Goal: Information Seeking & Learning: Learn about a topic

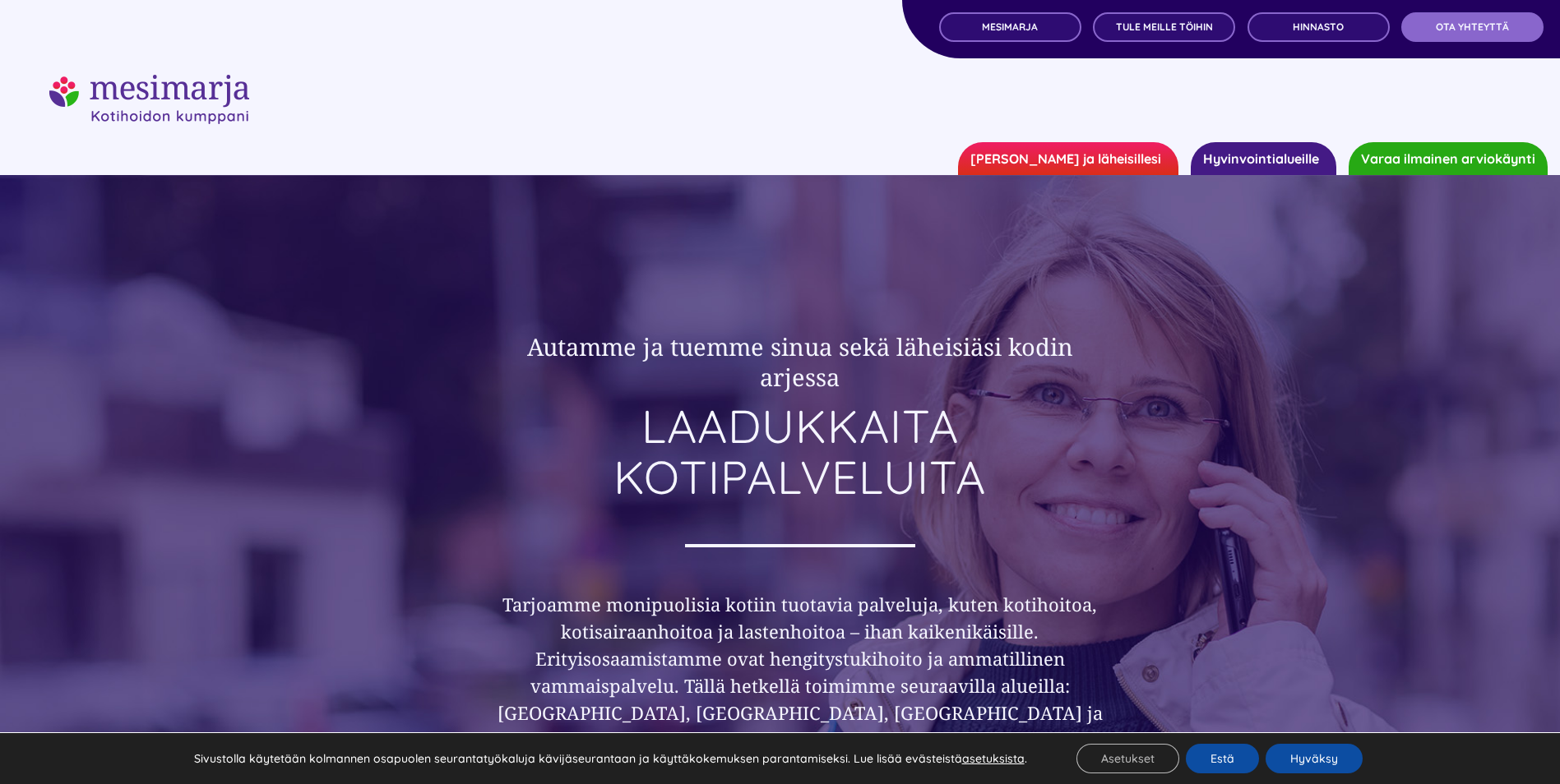
click at [1269, 157] on link "Hyvinvointialueille" at bounding box center [1263, 159] width 146 height 33
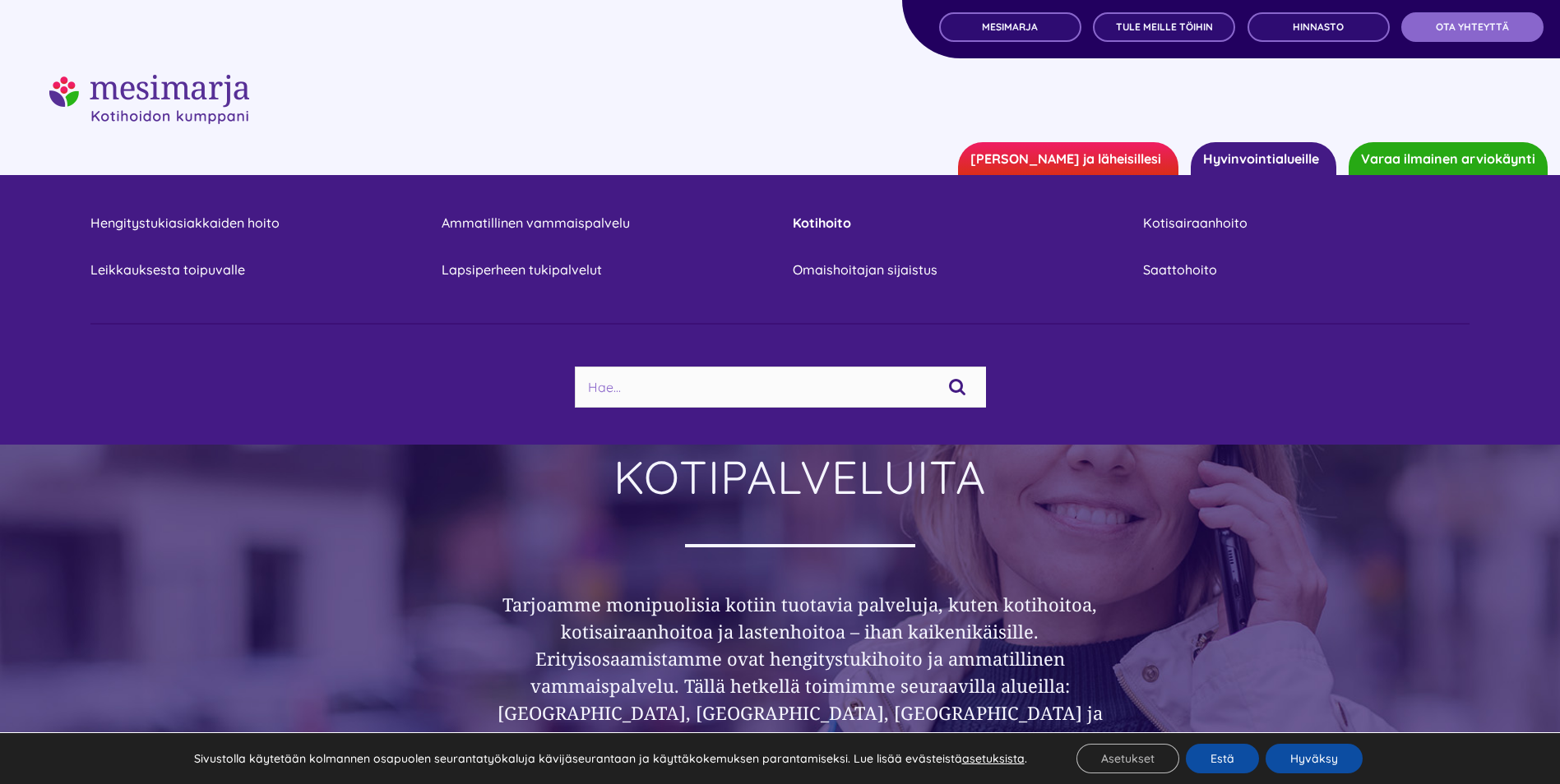
click at [844, 222] on link "Kotihoito" at bounding box center [956, 223] width 326 height 22
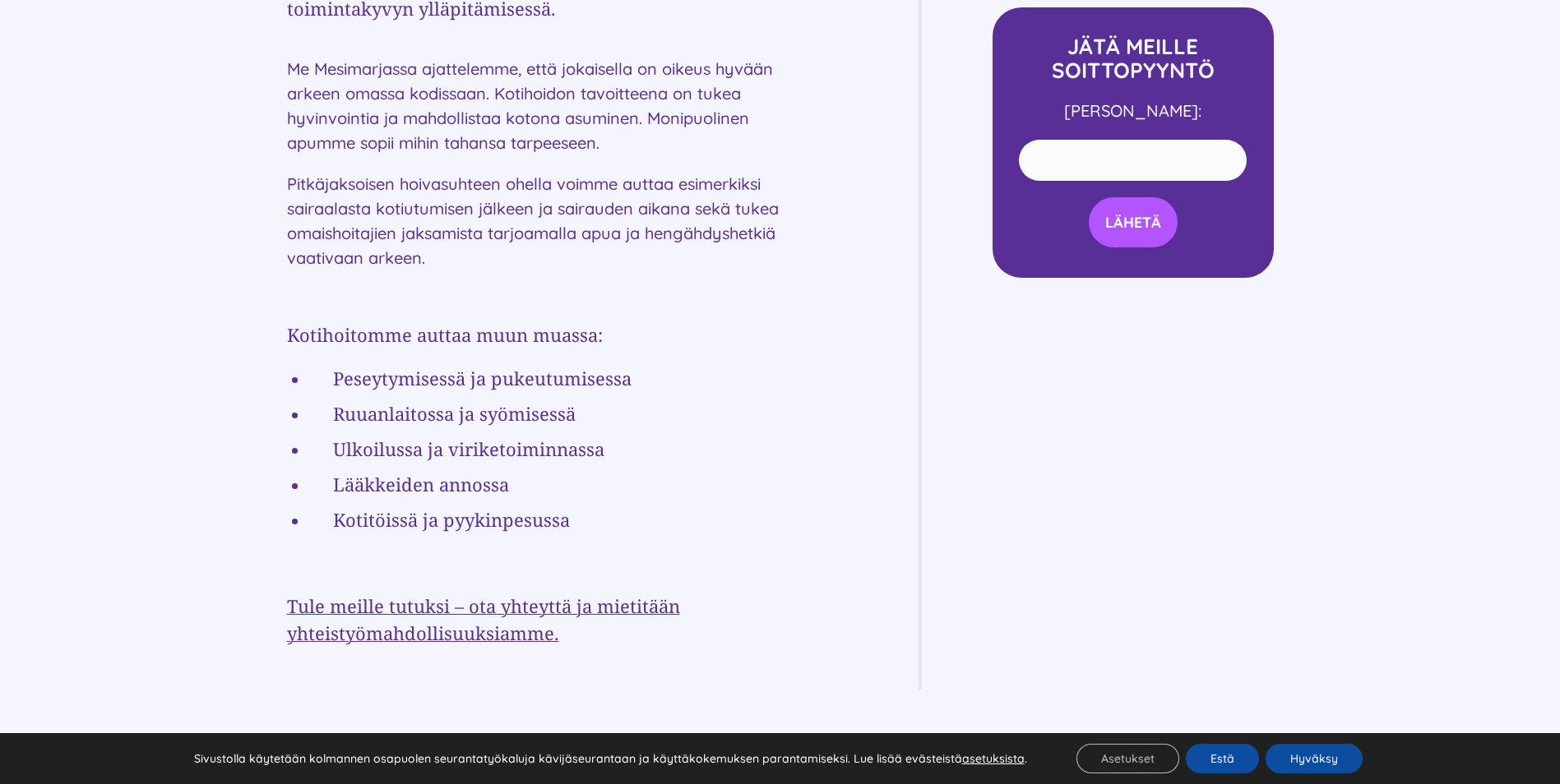
scroll to position [933, 0]
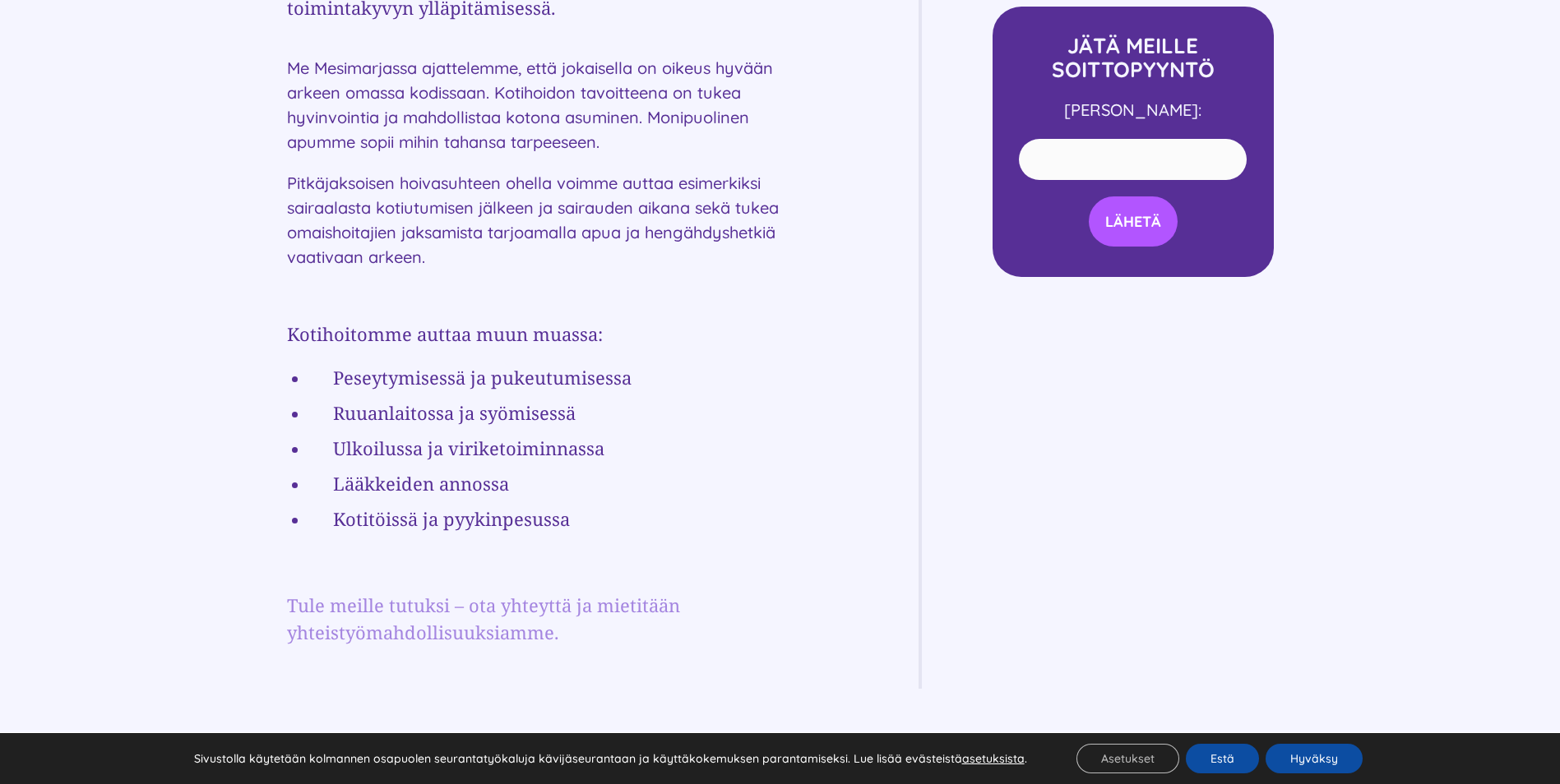
click at [343, 604] on link "Tule meille tutuksi – ota yhteyttä ja mietitään yhteistyömahdollisuuksiamme." at bounding box center [484, 618] width 393 height 52
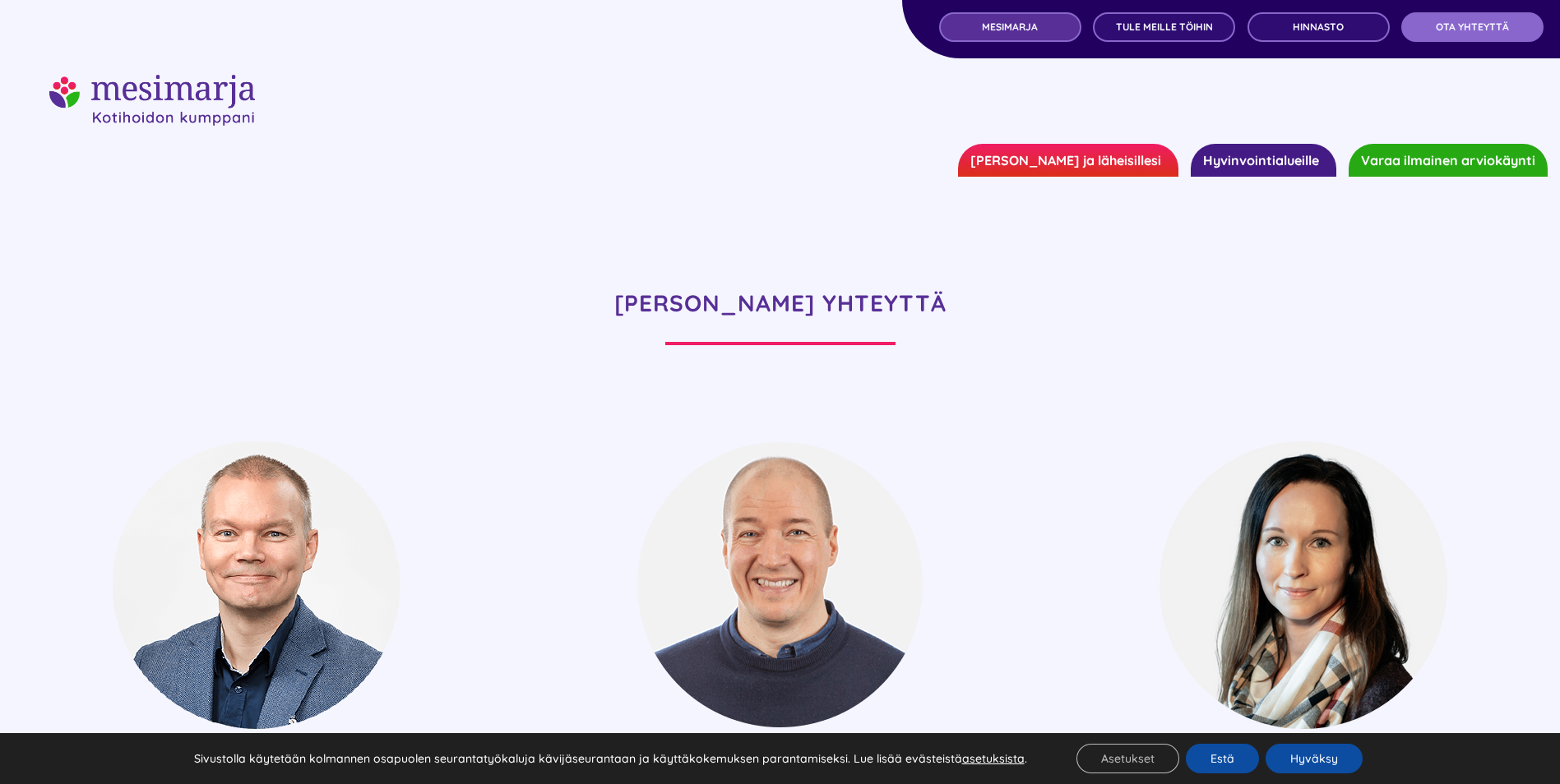
click at [994, 30] on span "MESIMARJA" at bounding box center [1009, 27] width 56 height 12
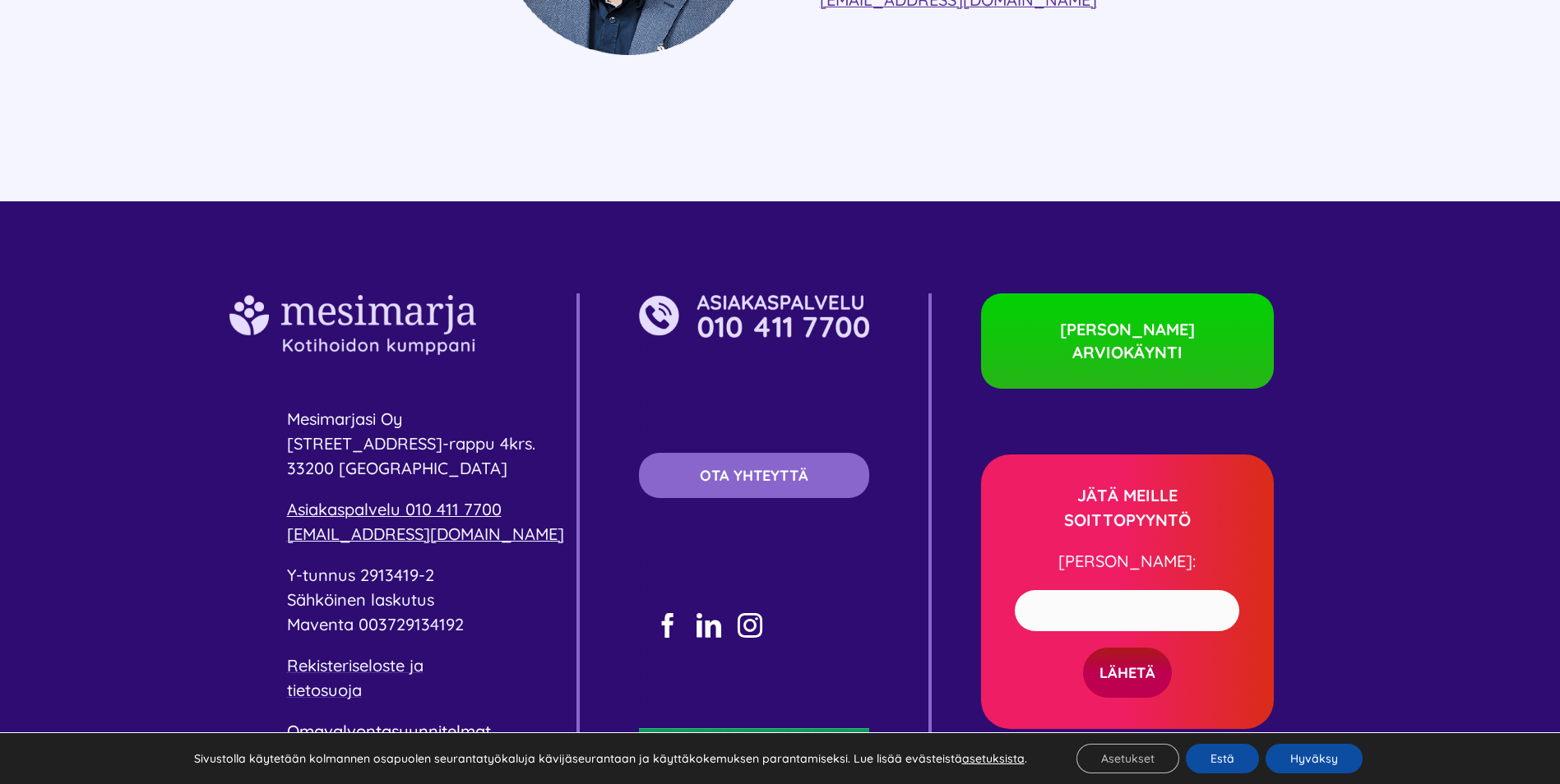
scroll to position [4681, 0]
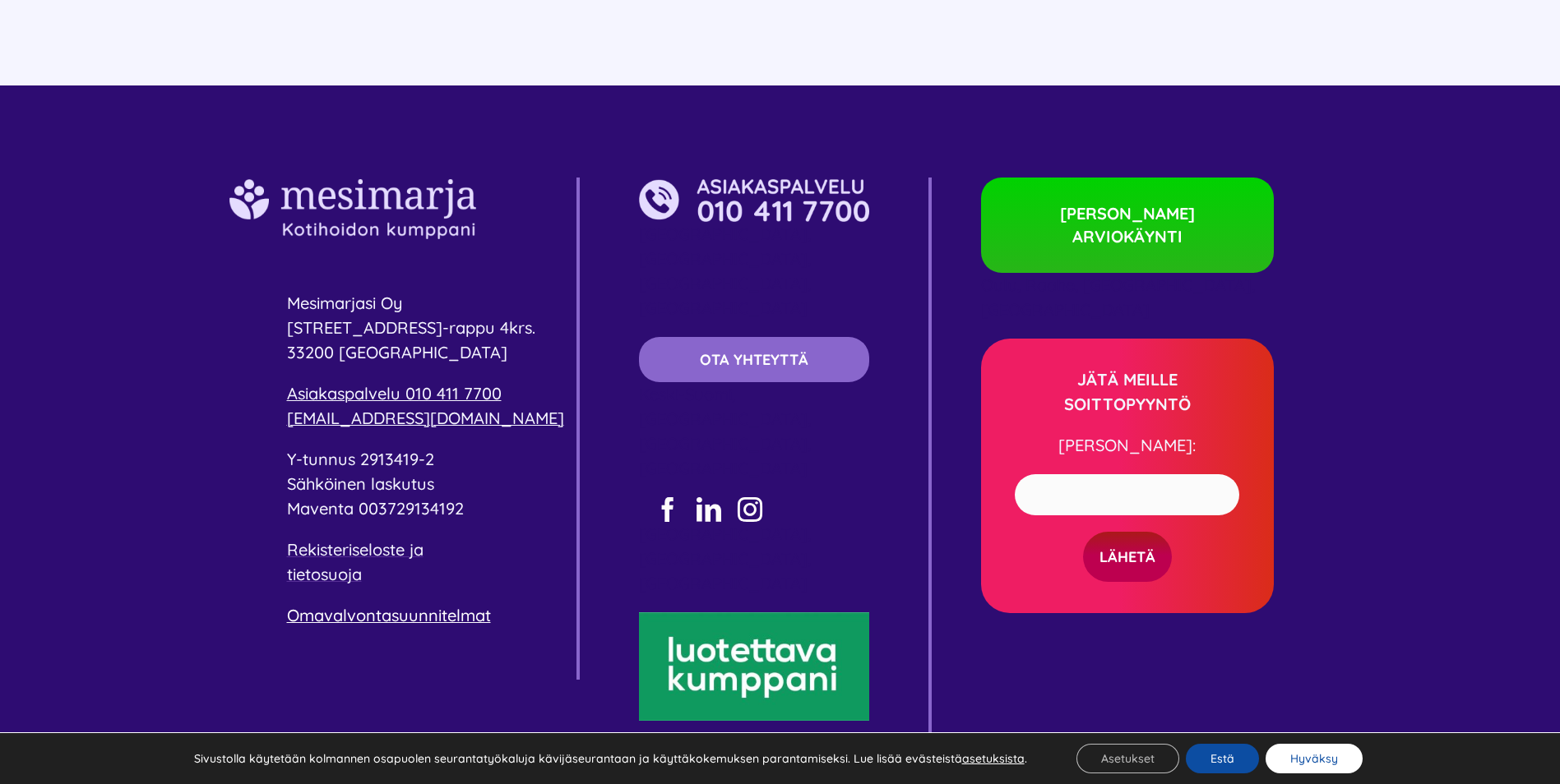
click at [1300, 762] on button "Hyväksy" at bounding box center [1314, 759] width 97 height 29
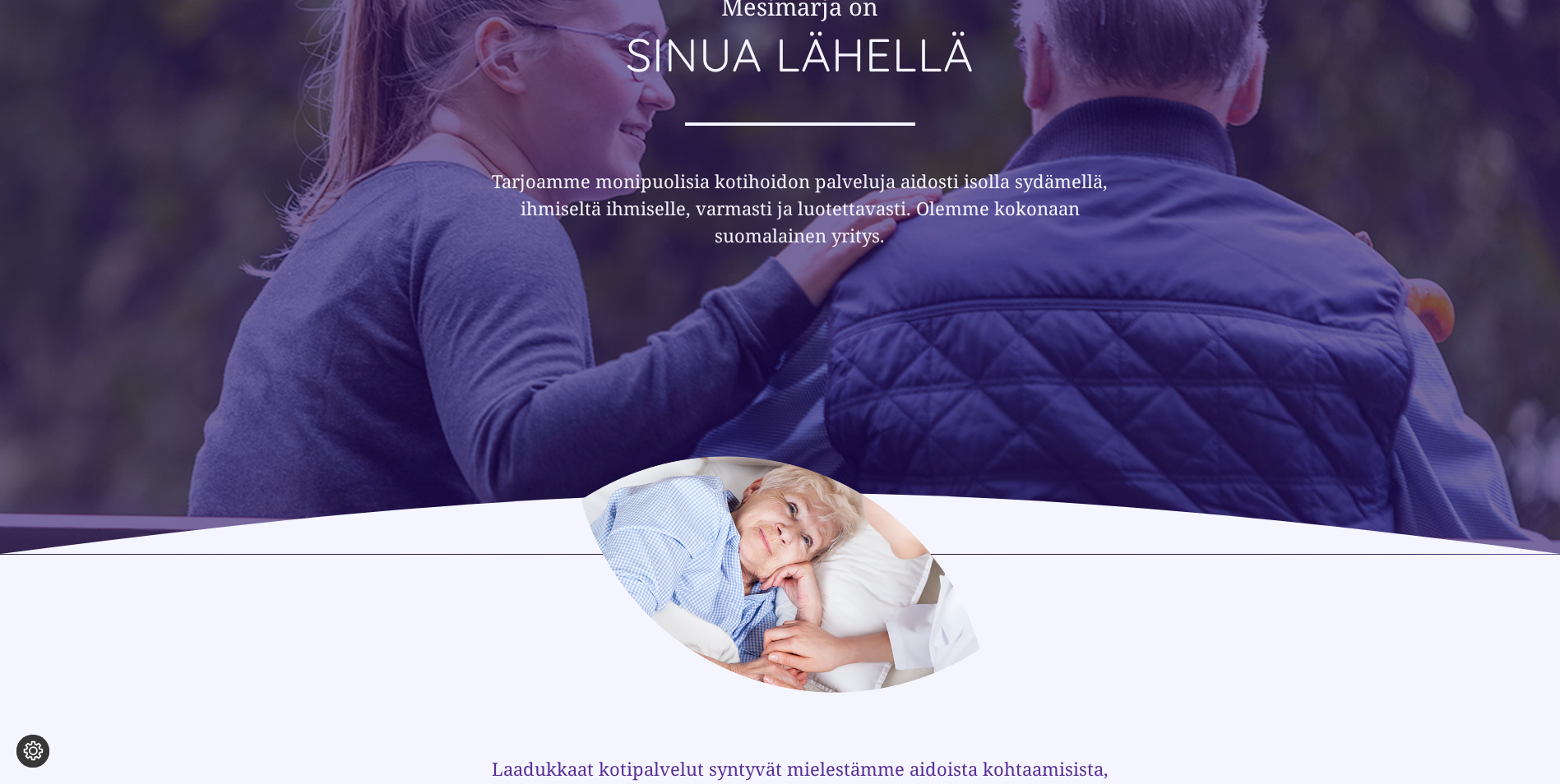
scroll to position [0, 0]
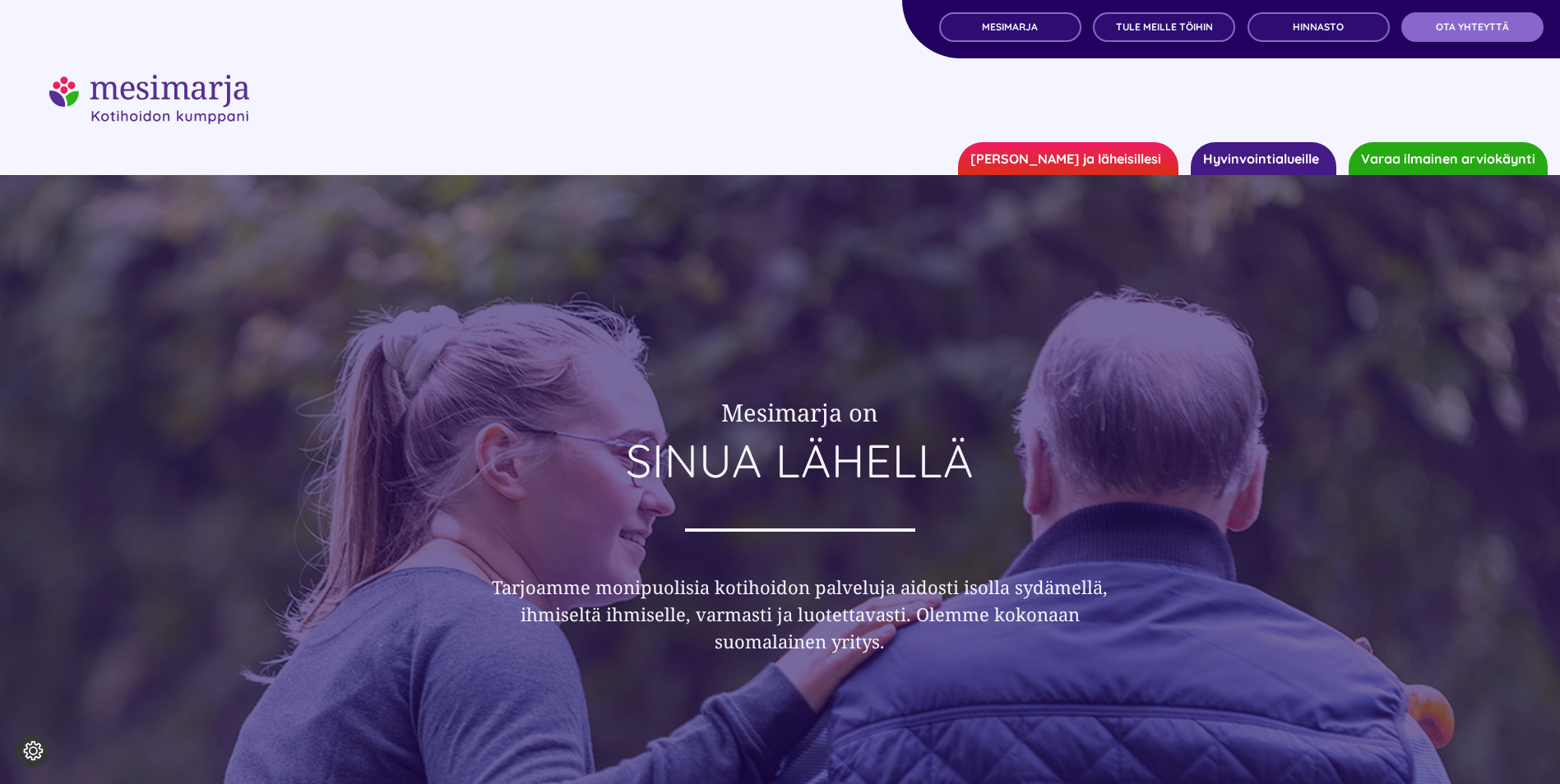
click at [1101, 155] on link "[PERSON_NAME] ja läheisillesi" at bounding box center [1069, 159] width 221 height 33
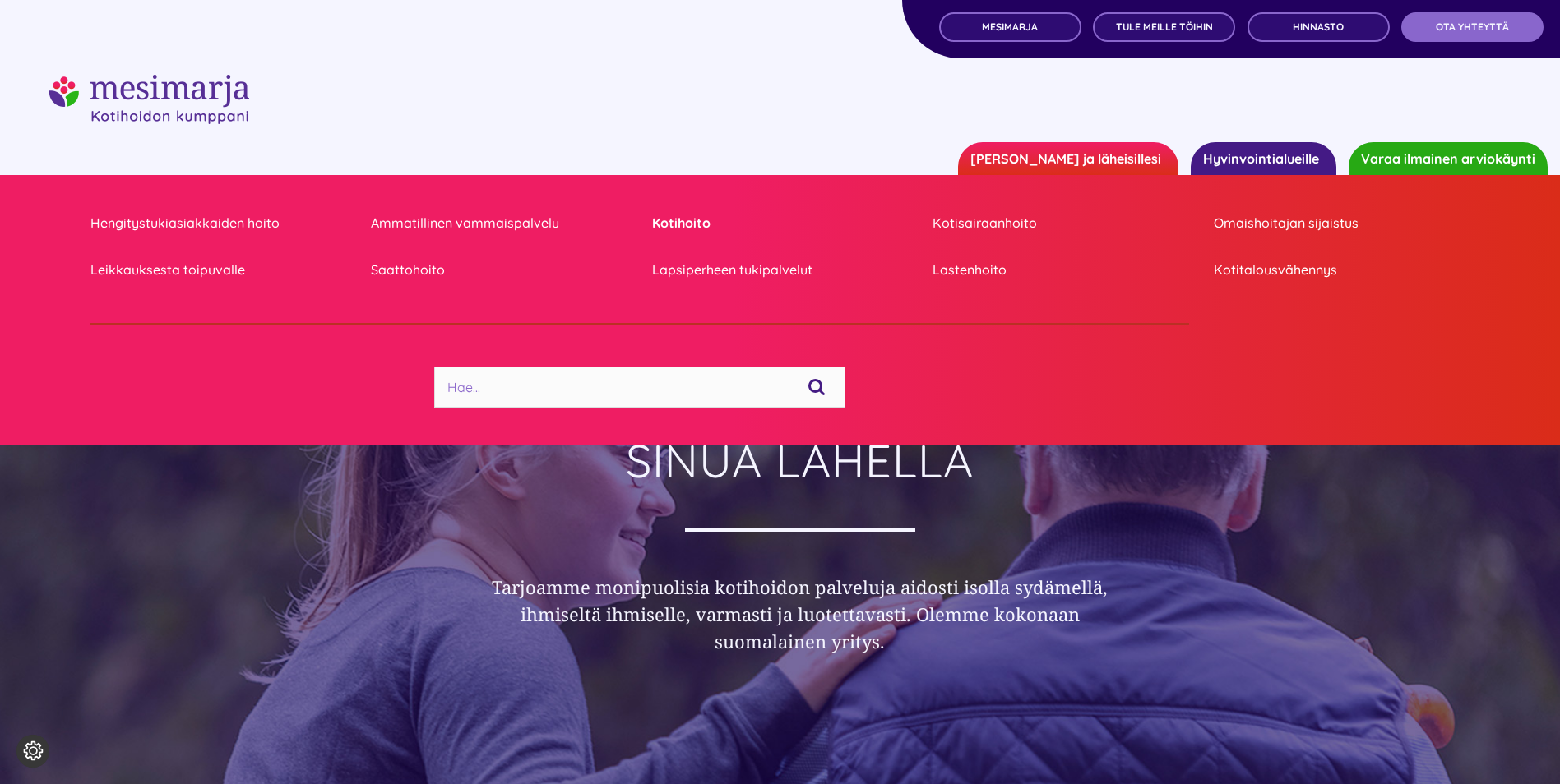
click at [685, 223] on link "Kotihoito" at bounding box center [780, 223] width 256 height 22
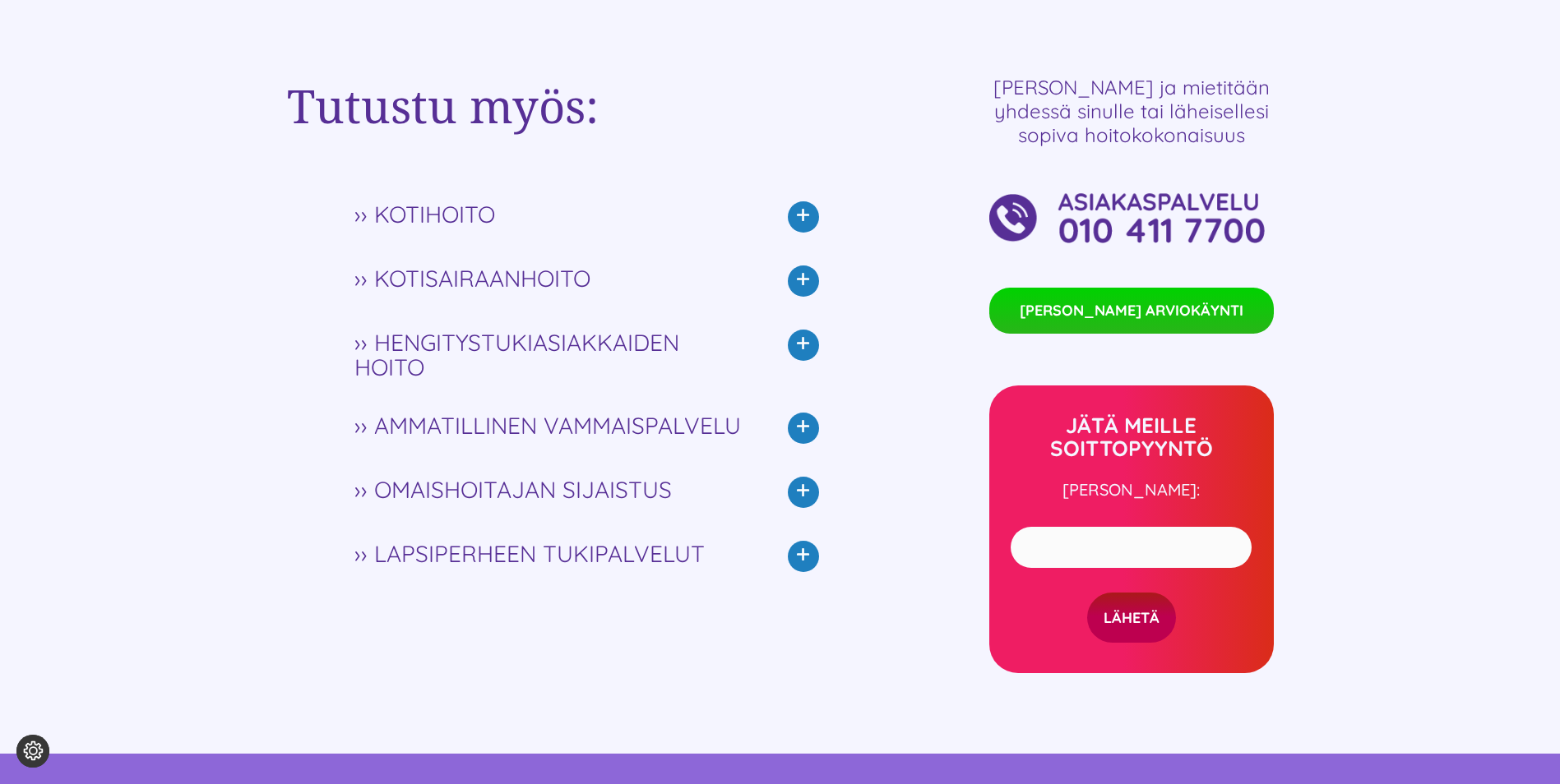
scroll to position [3863, 0]
click at [806, 213] on icon at bounding box center [804, 216] width 31 height 31
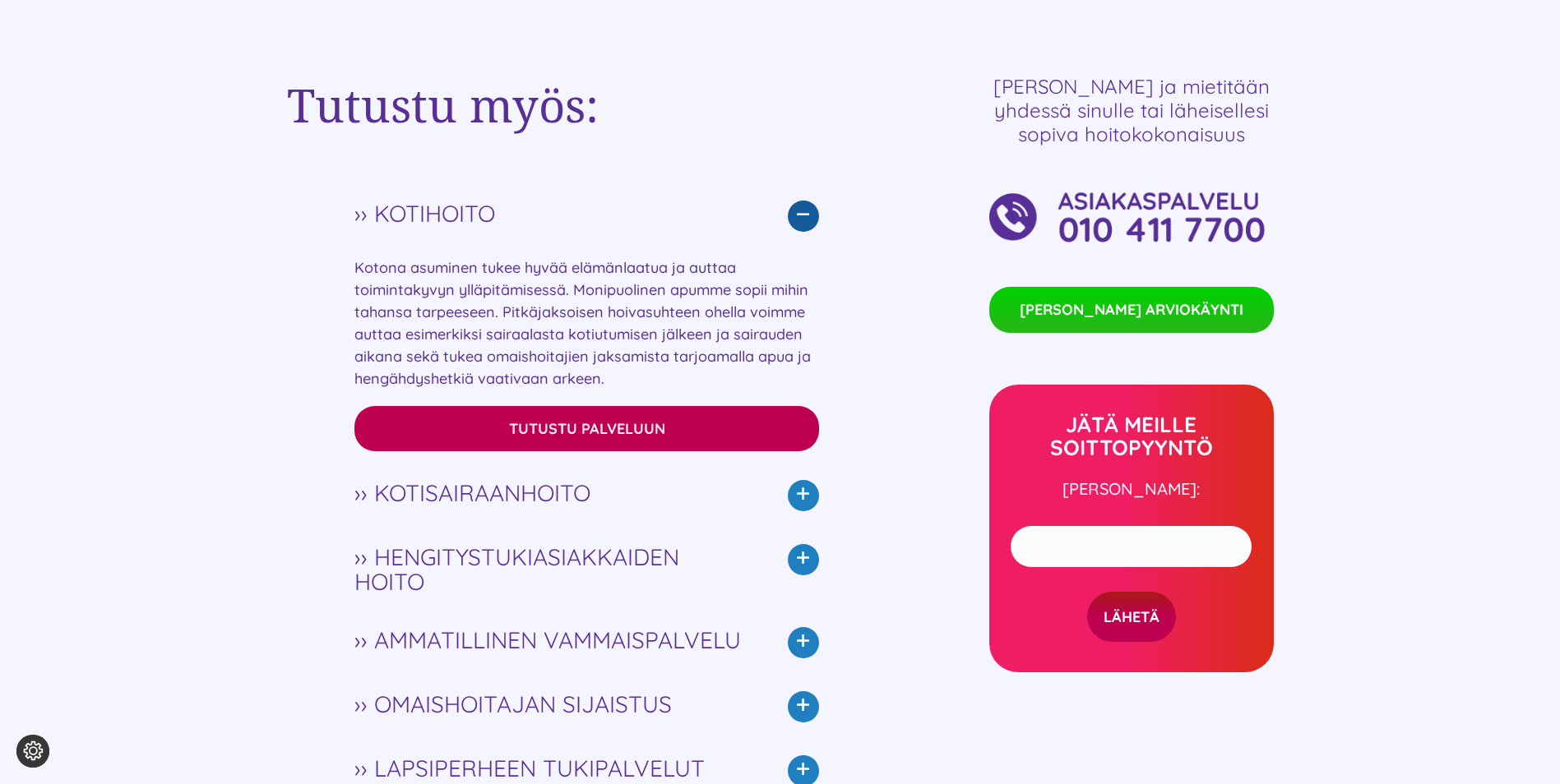
click at [627, 427] on span "Tutustu palveluun" at bounding box center [587, 429] width 156 height 18
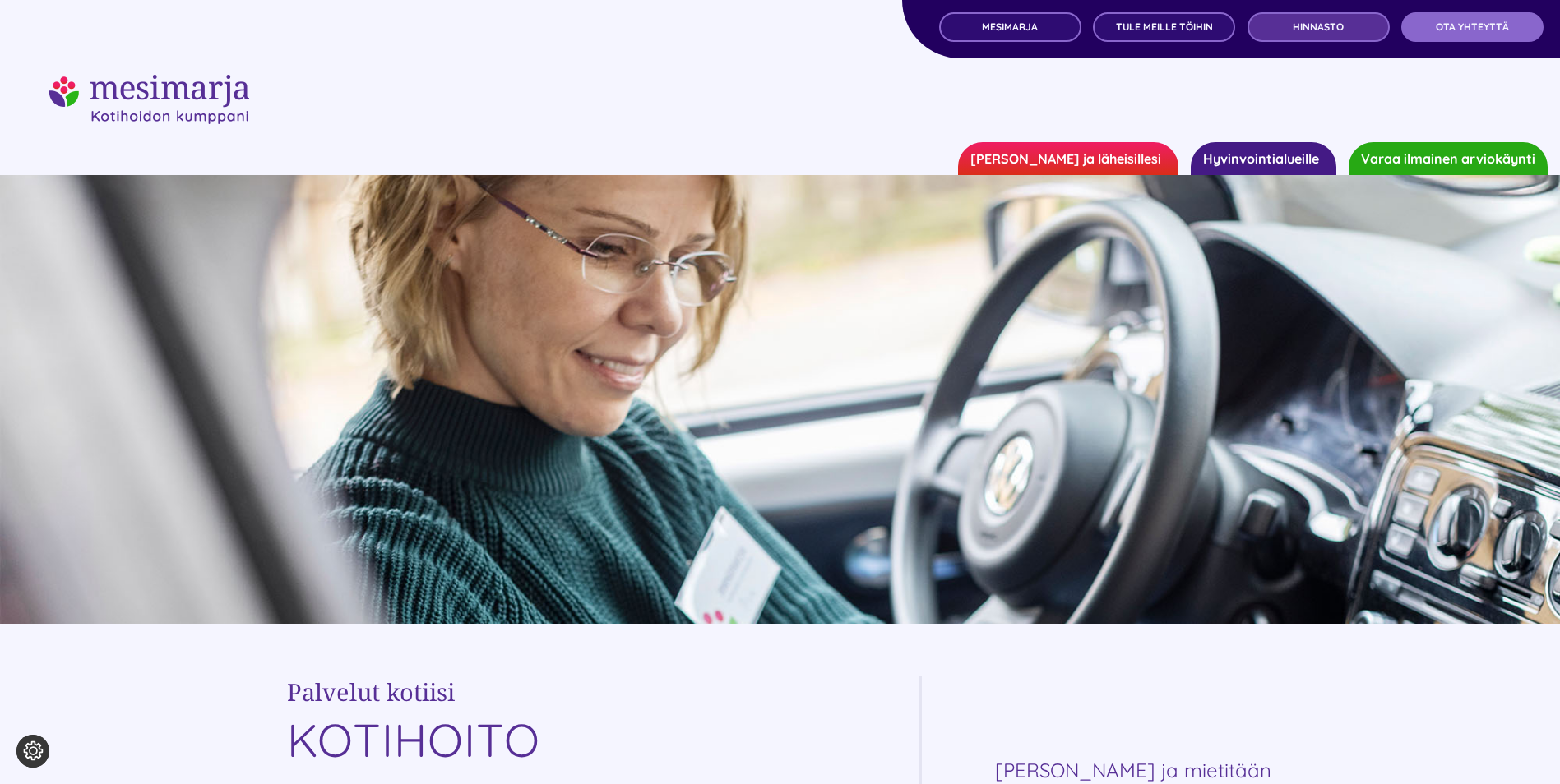
click at [1298, 34] on link "Hinnasto" at bounding box center [1319, 27] width 143 height 29
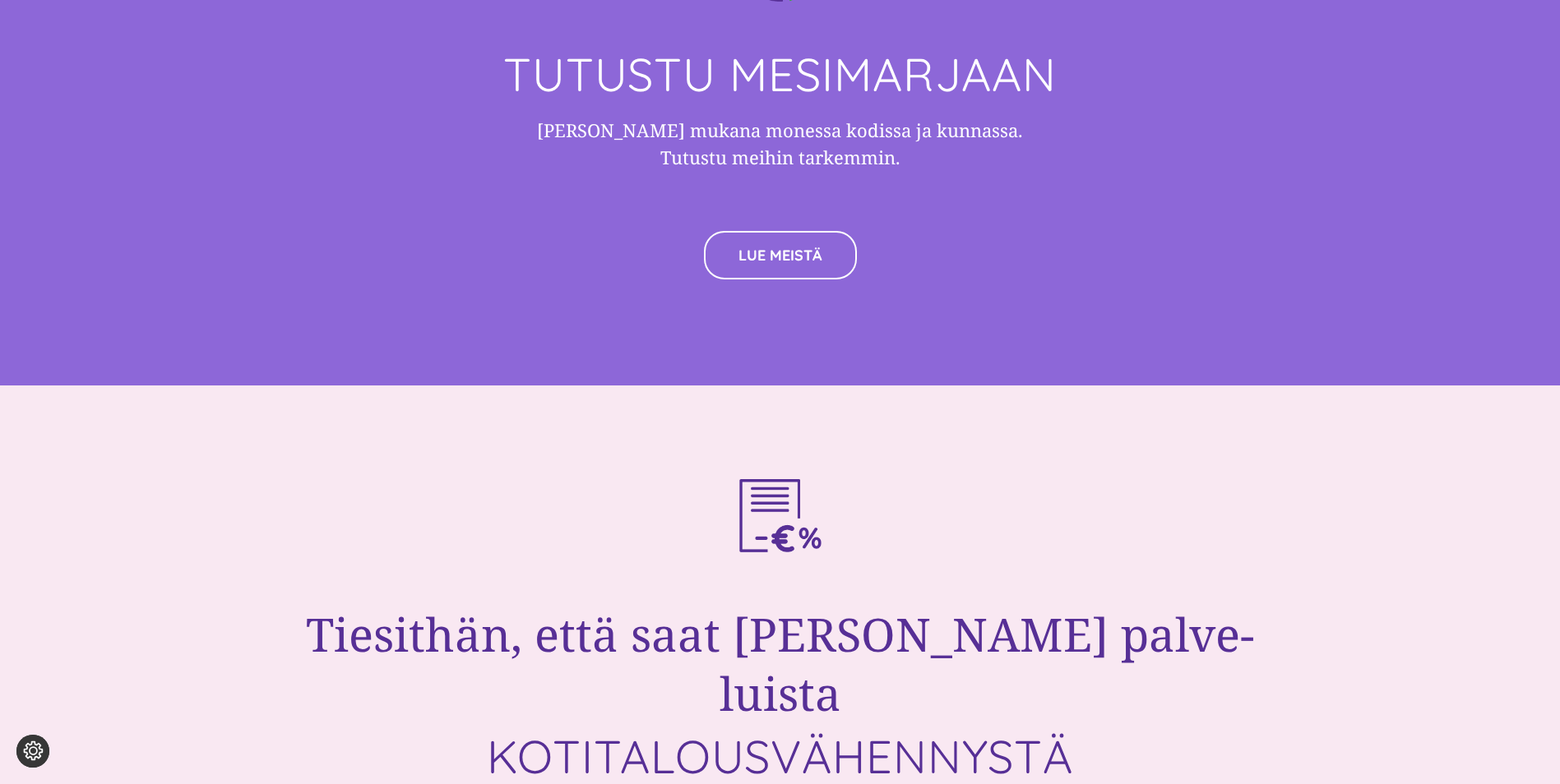
scroll to position [4768, 0]
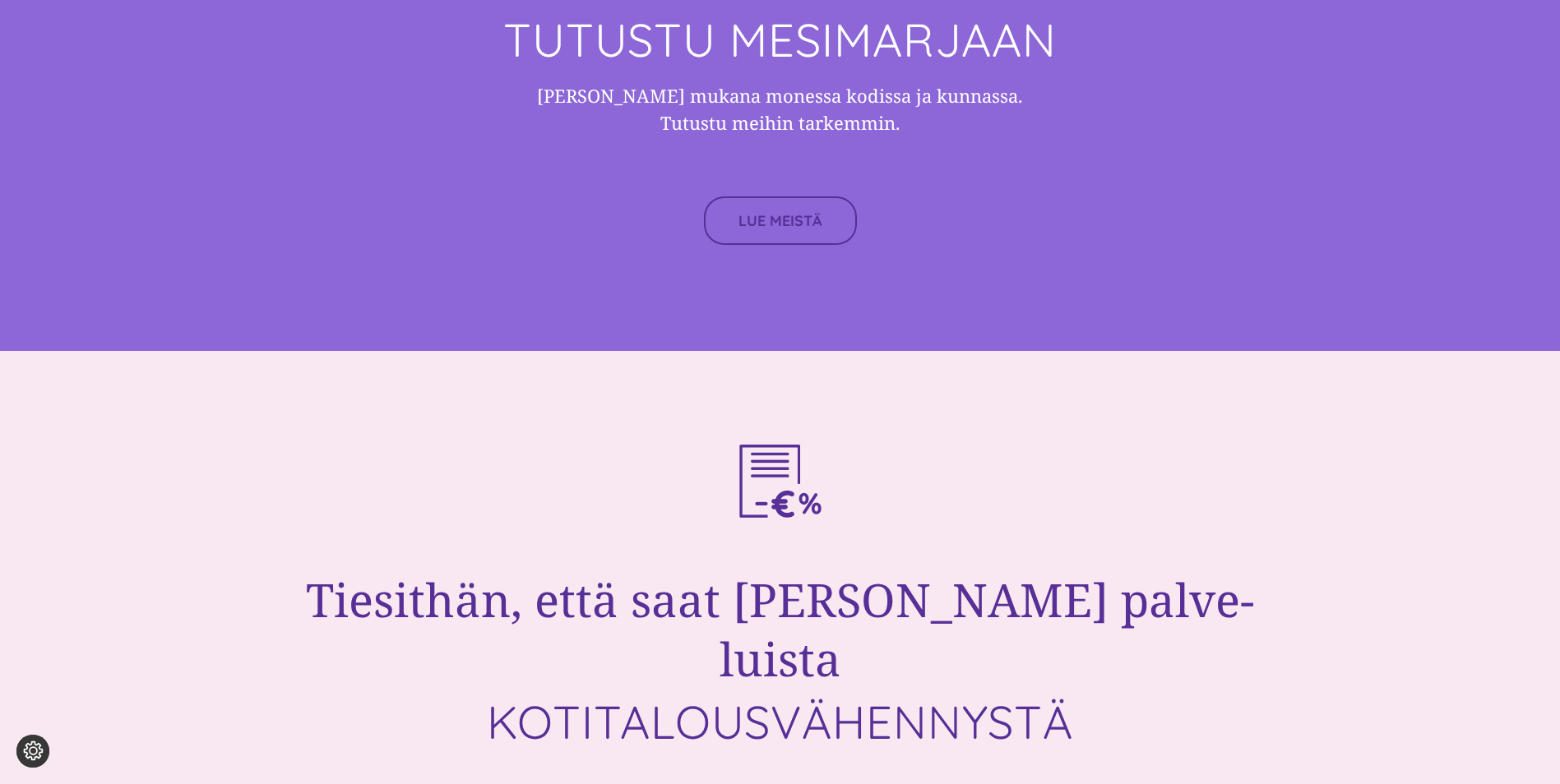
click at [776, 212] on span "LUE MEISTÄ" at bounding box center [780, 221] width 84 height 18
